Goal: Task Accomplishment & Management: Manage account settings

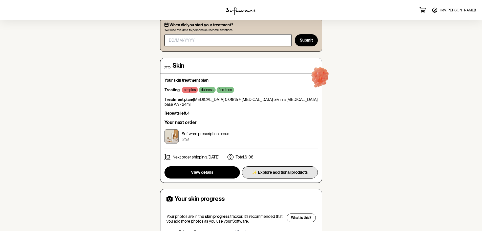
scroll to position [51, 0]
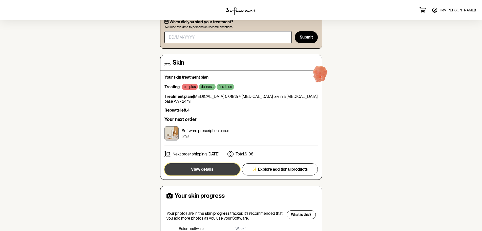
click at [216, 164] on button "View details" at bounding box center [201, 169] width 75 height 12
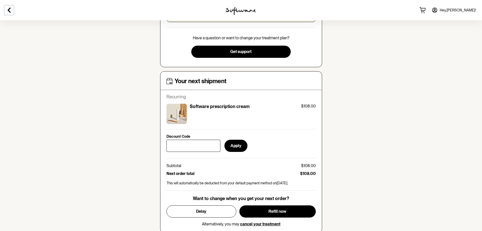
scroll to position [177, 0]
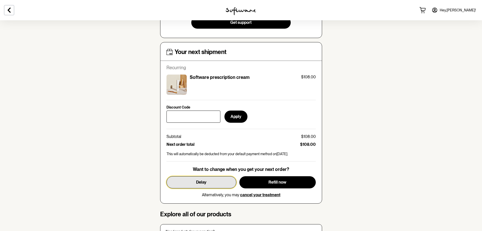
click at [202, 181] on span "Delay" at bounding box center [201, 181] width 10 height 5
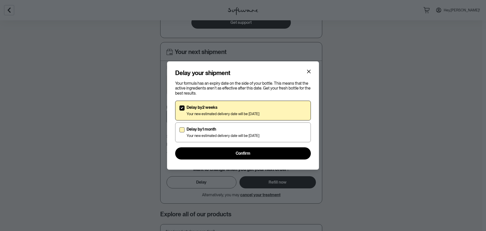
click at [201, 137] on p "Your new estimated delivery date will be [DATE]" at bounding box center [223, 135] width 73 height 4
click at [179, 132] on input "Delay by 1 month Your new estimated delivery date will be [DATE]" at bounding box center [179, 132] width 0 height 0
checkbox input "true"
checkbox input "false"
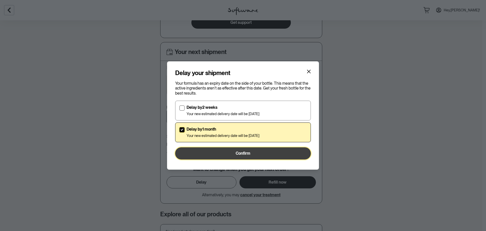
click at [231, 156] on button "Confirm" at bounding box center [243, 153] width 136 height 12
